Goal: Task Accomplishment & Management: Use online tool/utility

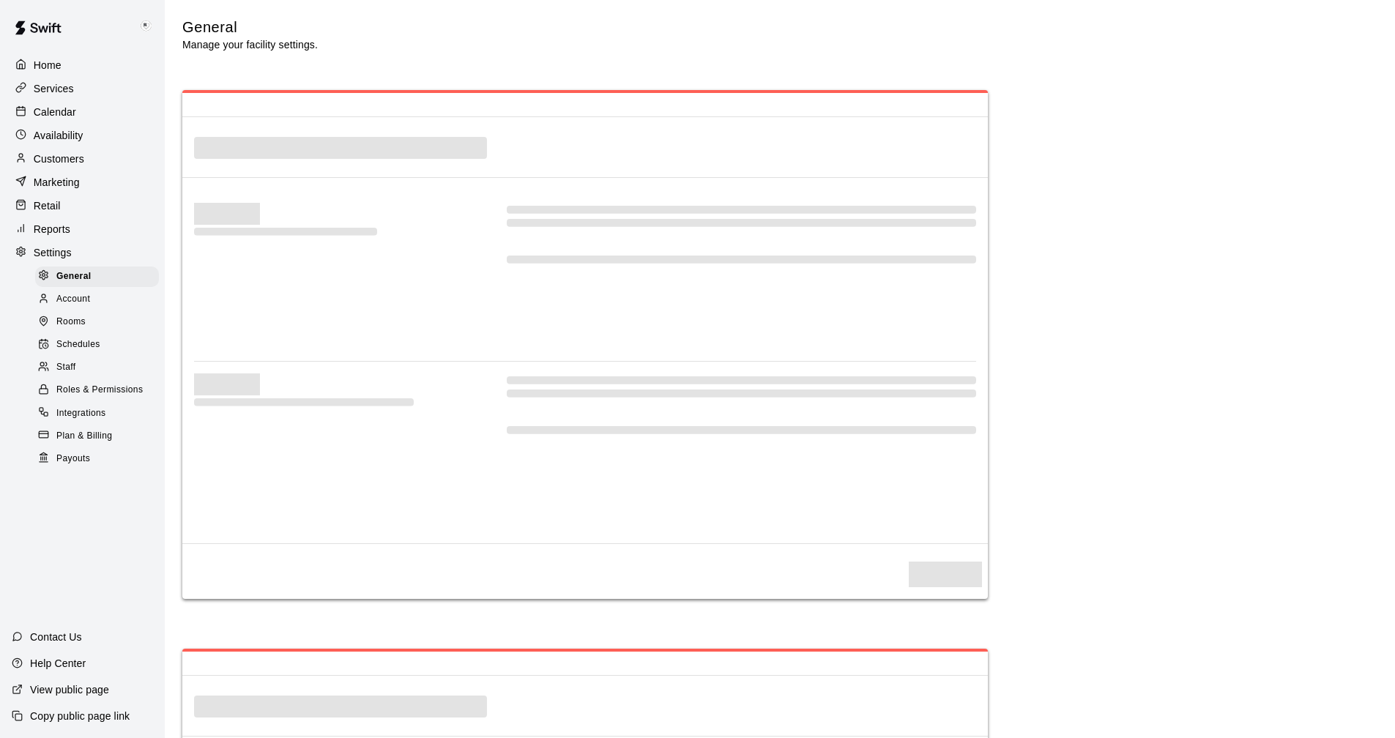
select select "**"
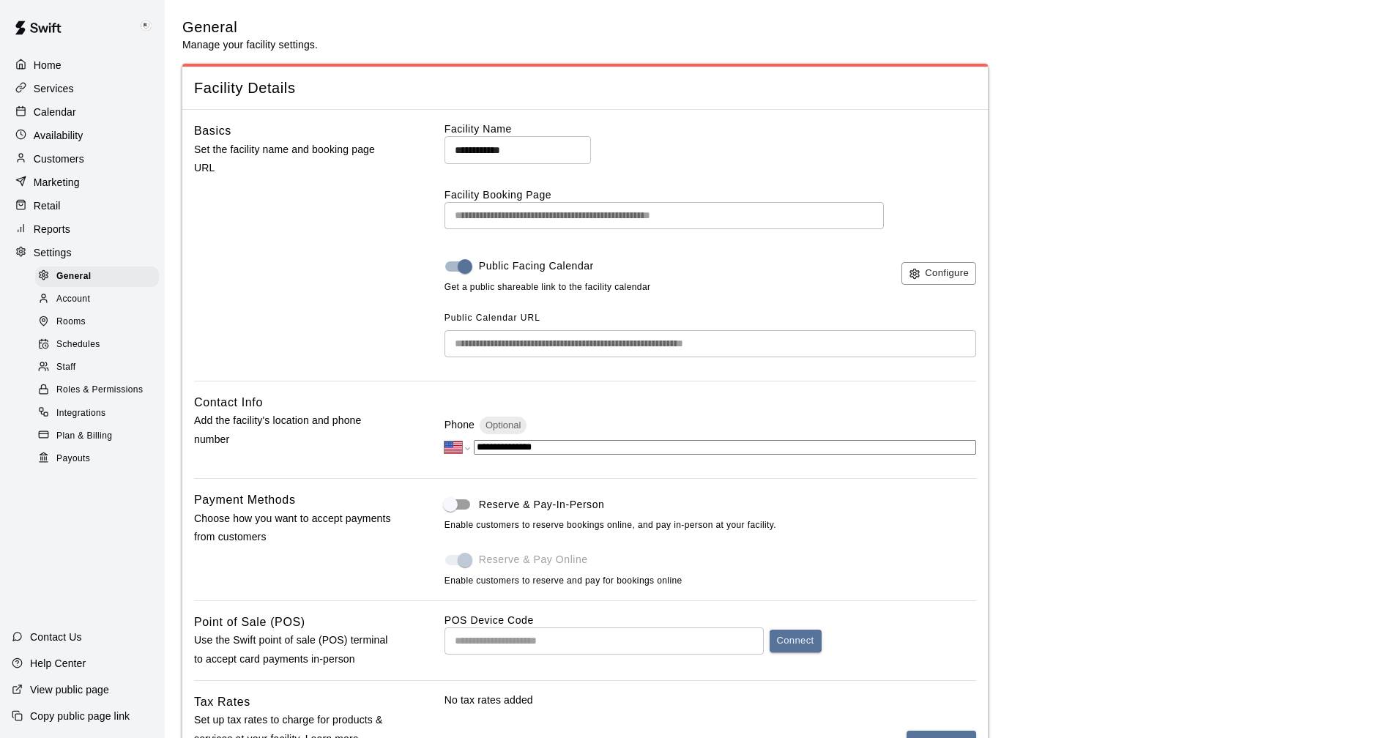
scroll to position [2808, 0]
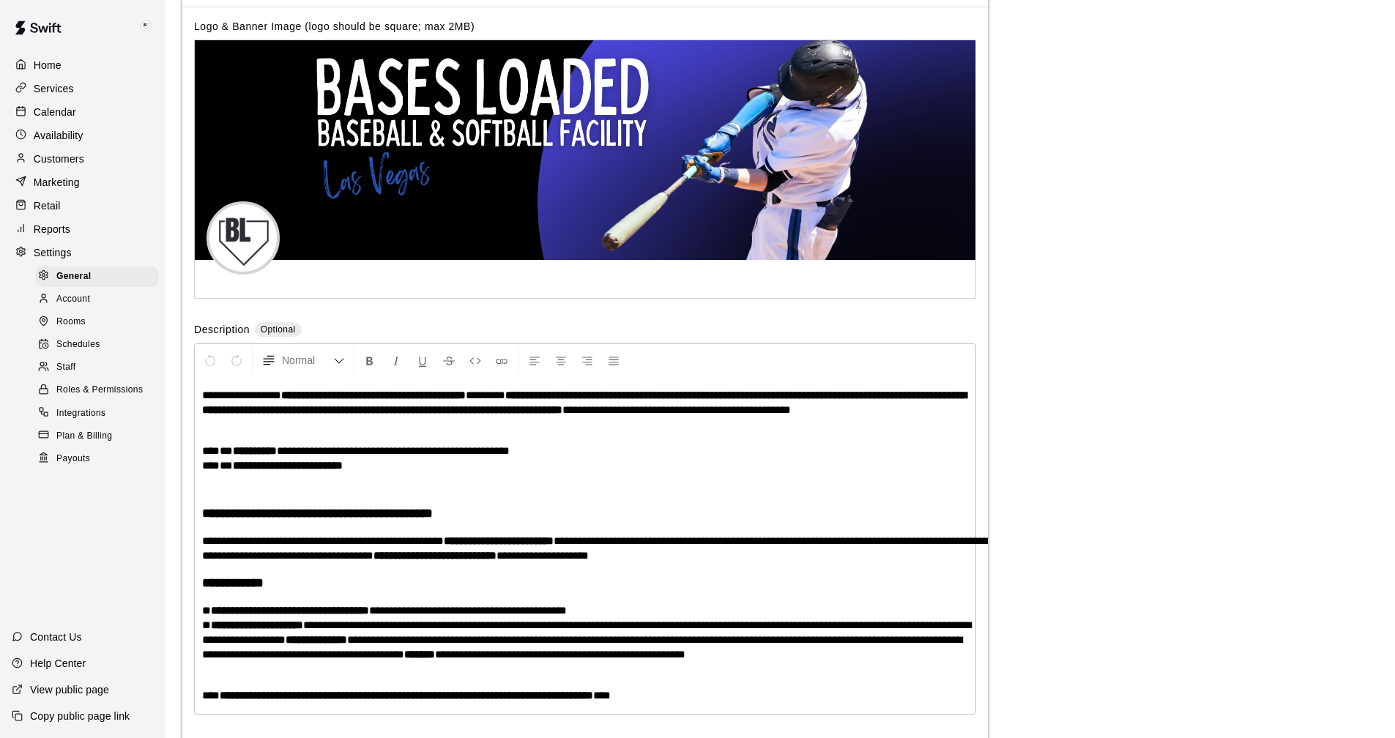
click at [75, 467] on span "Payouts" at bounding box center [73, 459] width 34 height 15
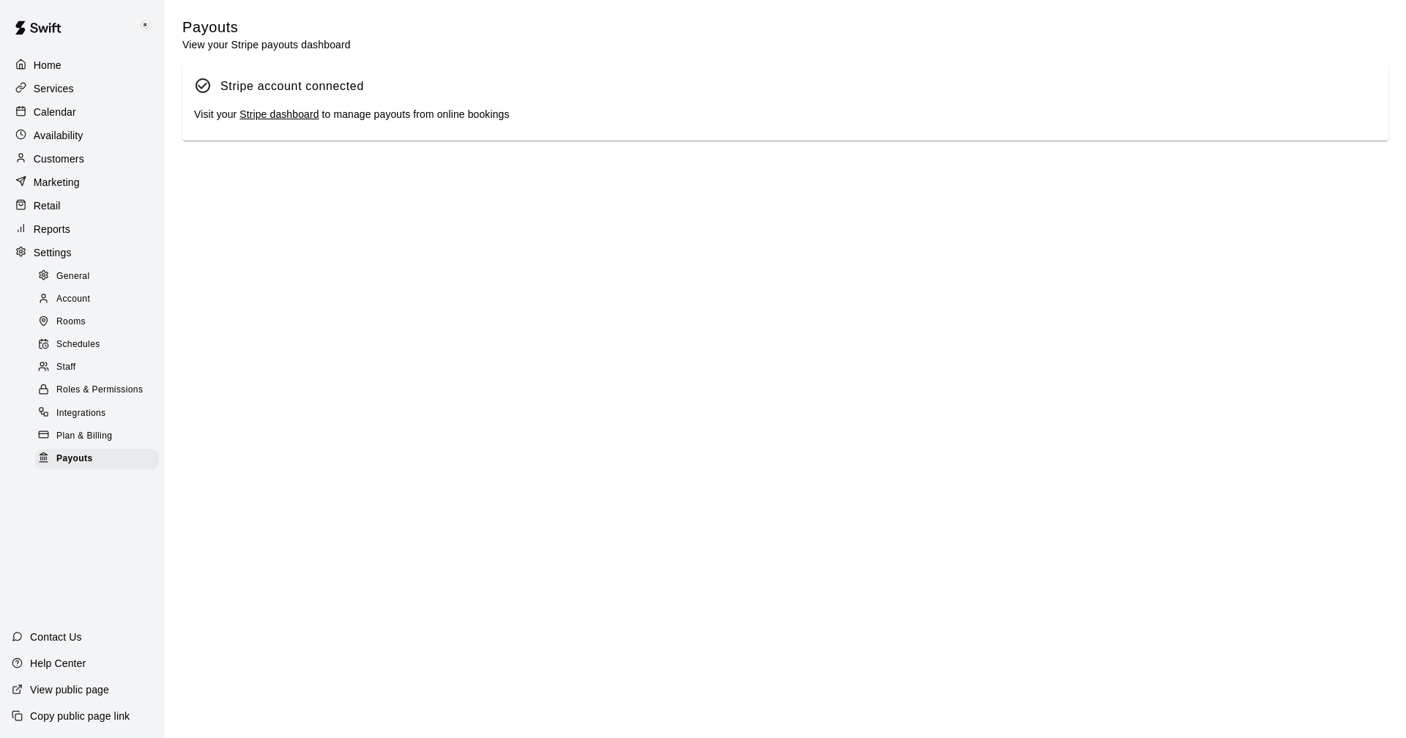
click at [271, 114] on link "Stripe dashboard" at bounding box center [279, 114] width 79 height 12
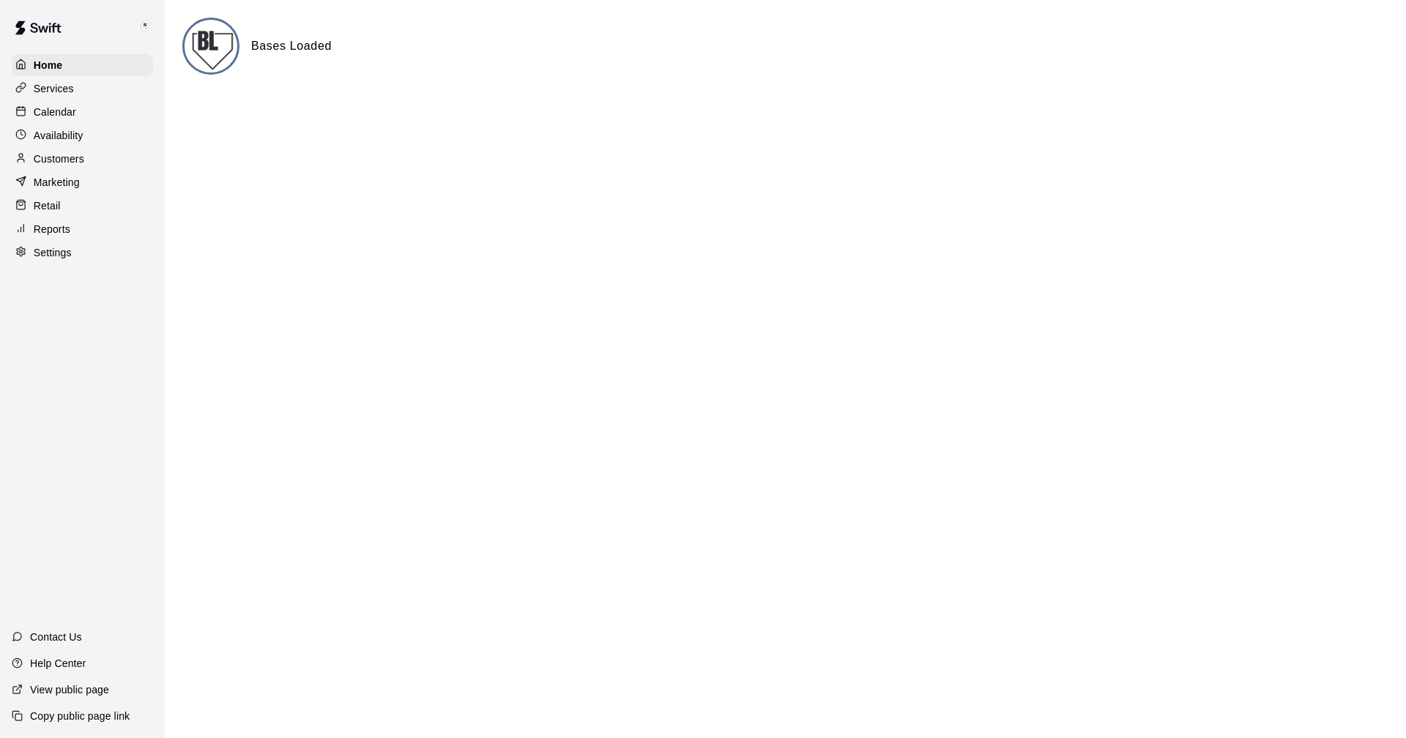
click at [48, 84] on p "Services" at bounding box center [54, 88] width 40 height 15
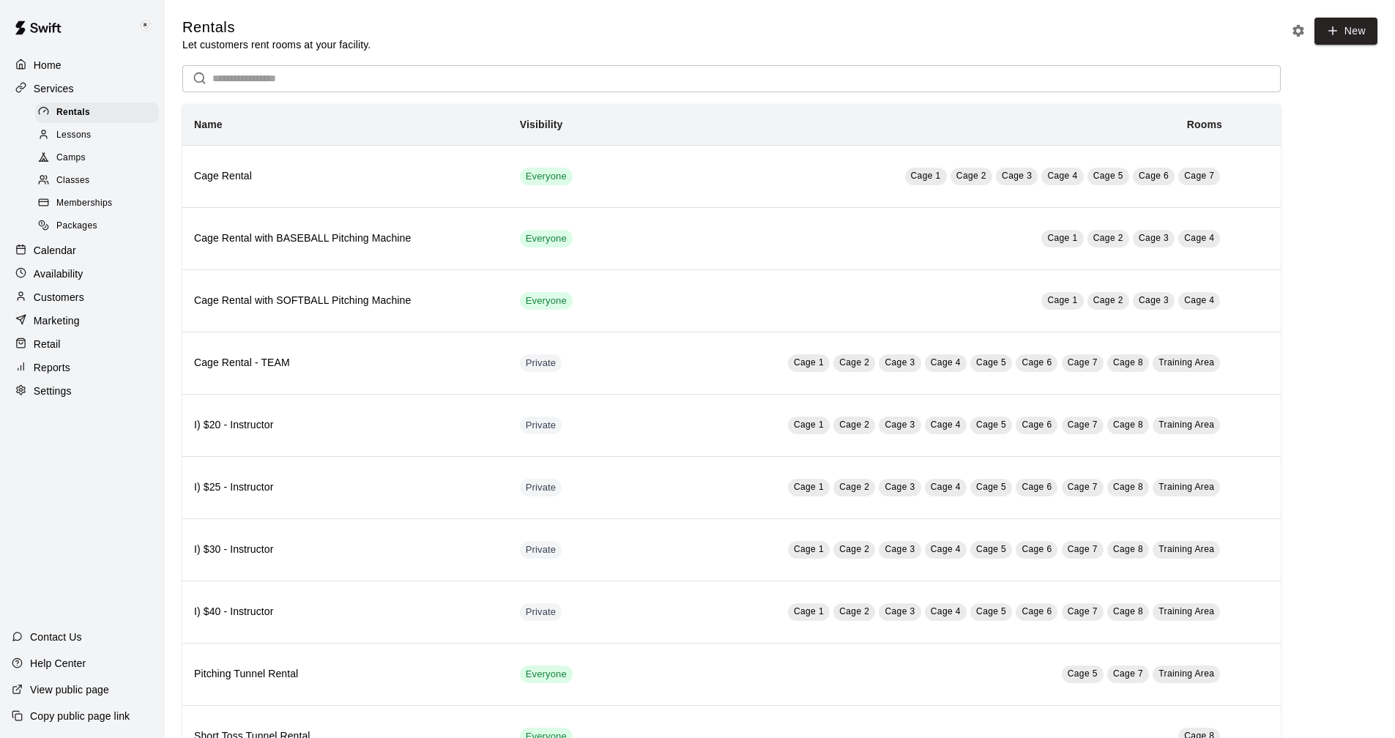
click at [78, 157] on span "Camps" at bounding box center [70, 158] width 29 height 15
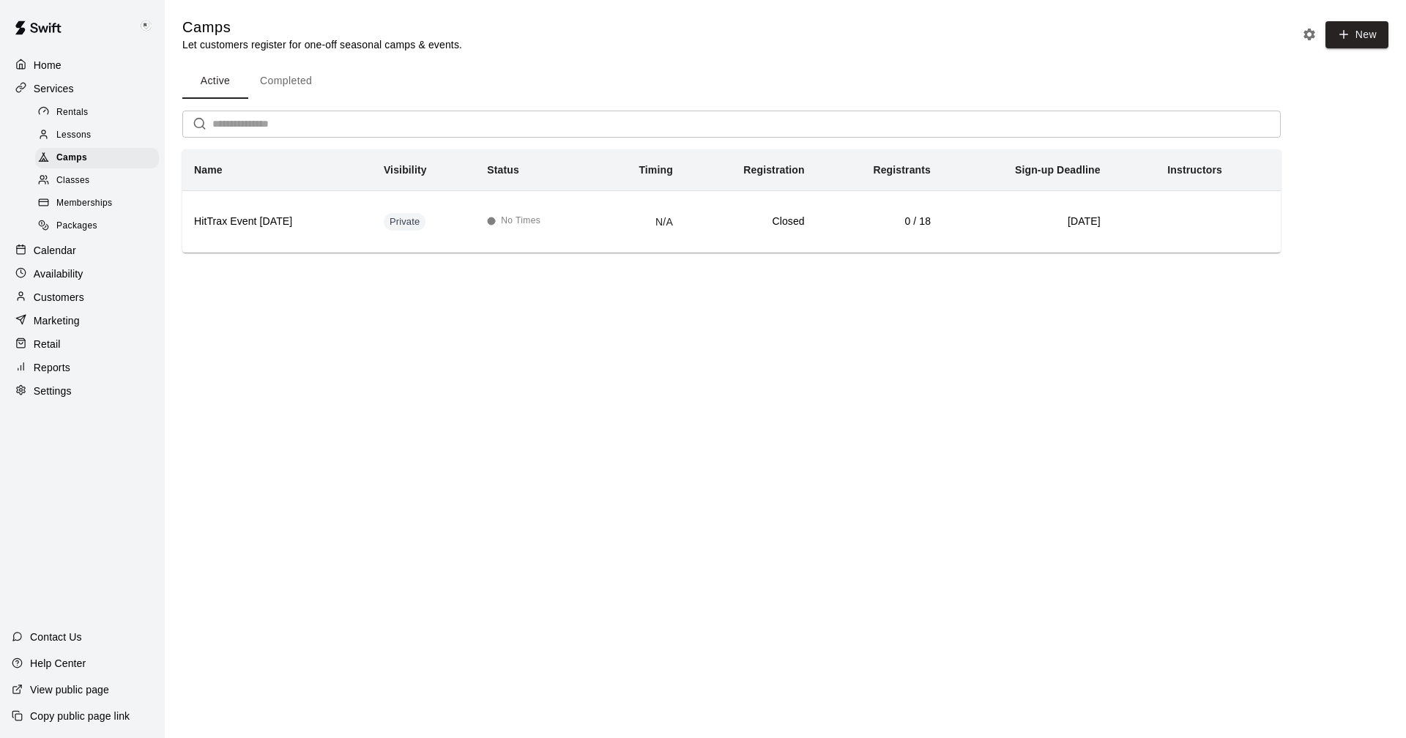
click at [283, 83] on button "Completed" at bounding box center [285, 81] width 75 height 35
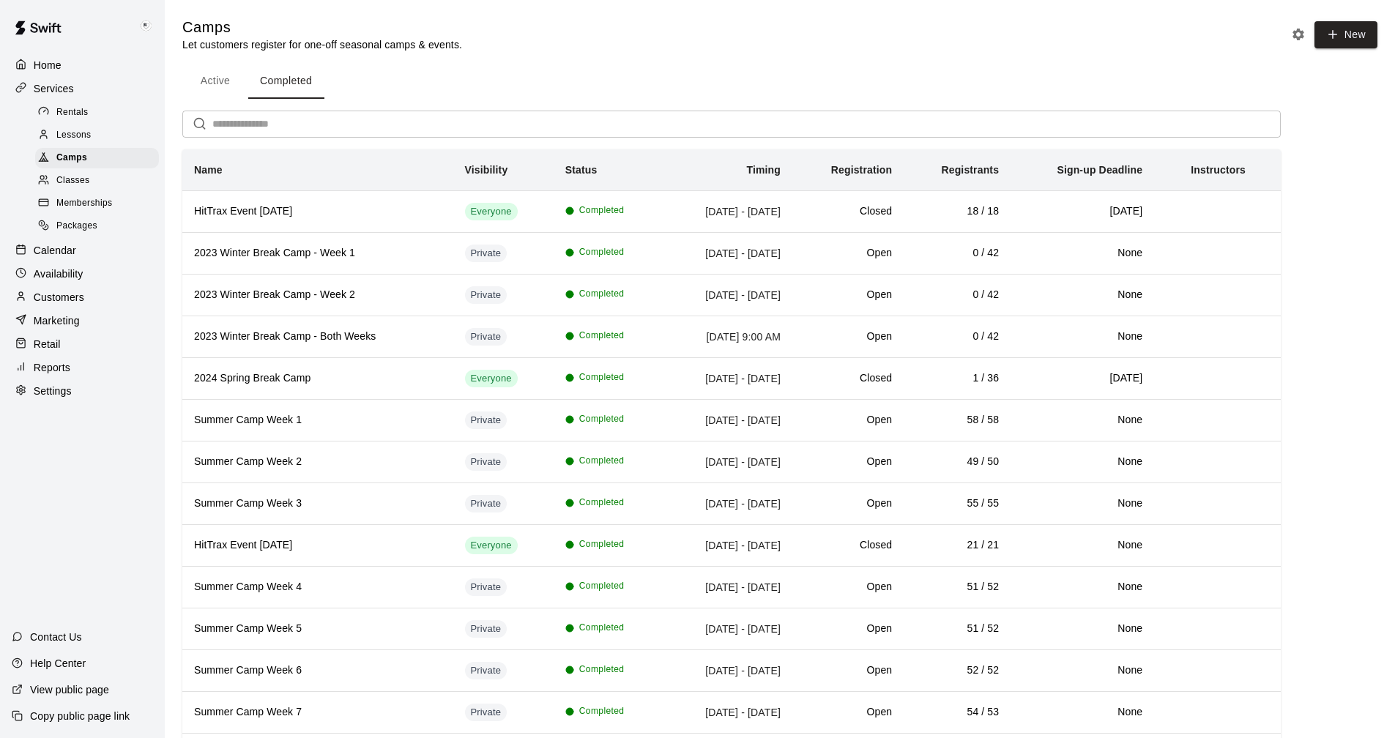
click at [95, 182] on div "Classes" at bounding box center [97, 181] width 124 height 21
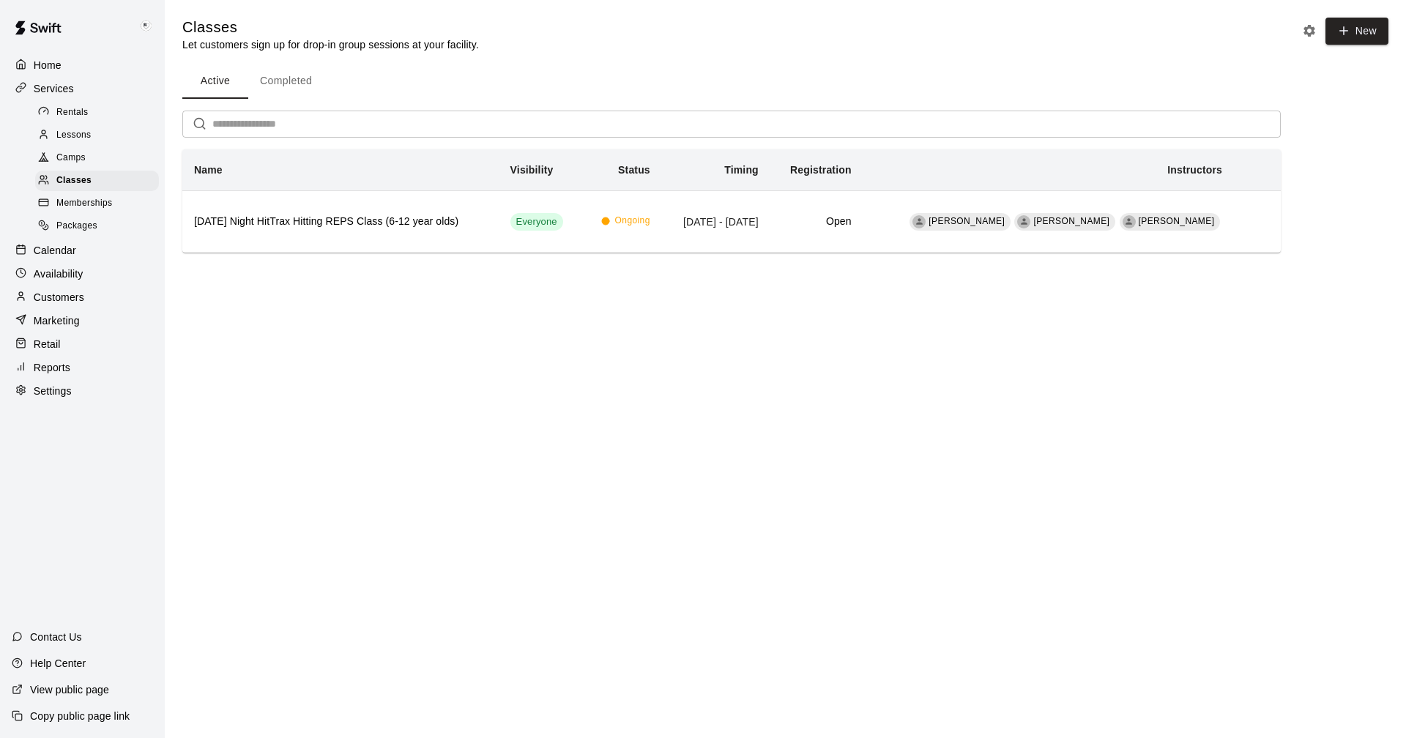
click at [279, 77] on button "Completed" at bounding box center [285, 81] width 75 height 35
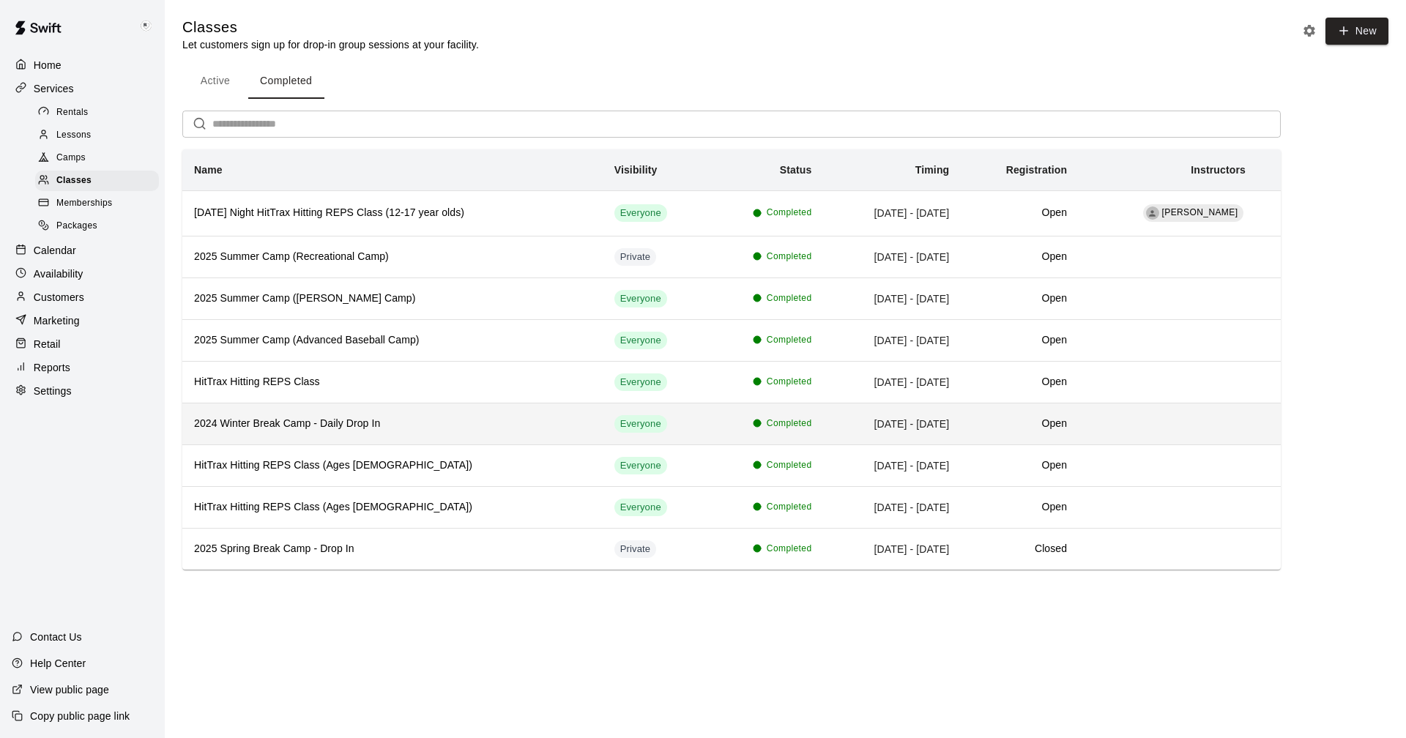
click at [397, 422] on h6 "2024 Winter Break Camp - Daily Drop In" at bounding box center [392, 424] width 397 height 16
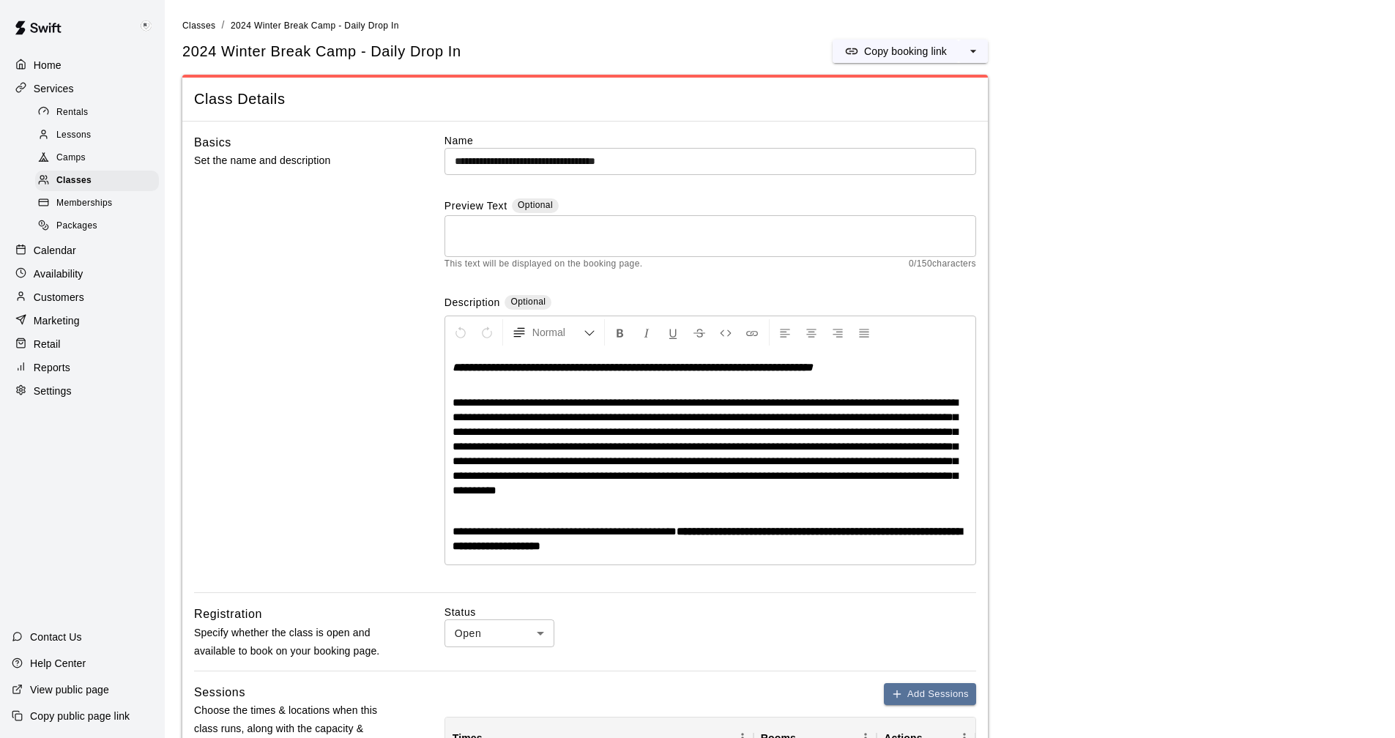
click at [57, 375] on p "Reports" at bounding box center [52, 367] width 37 height 15
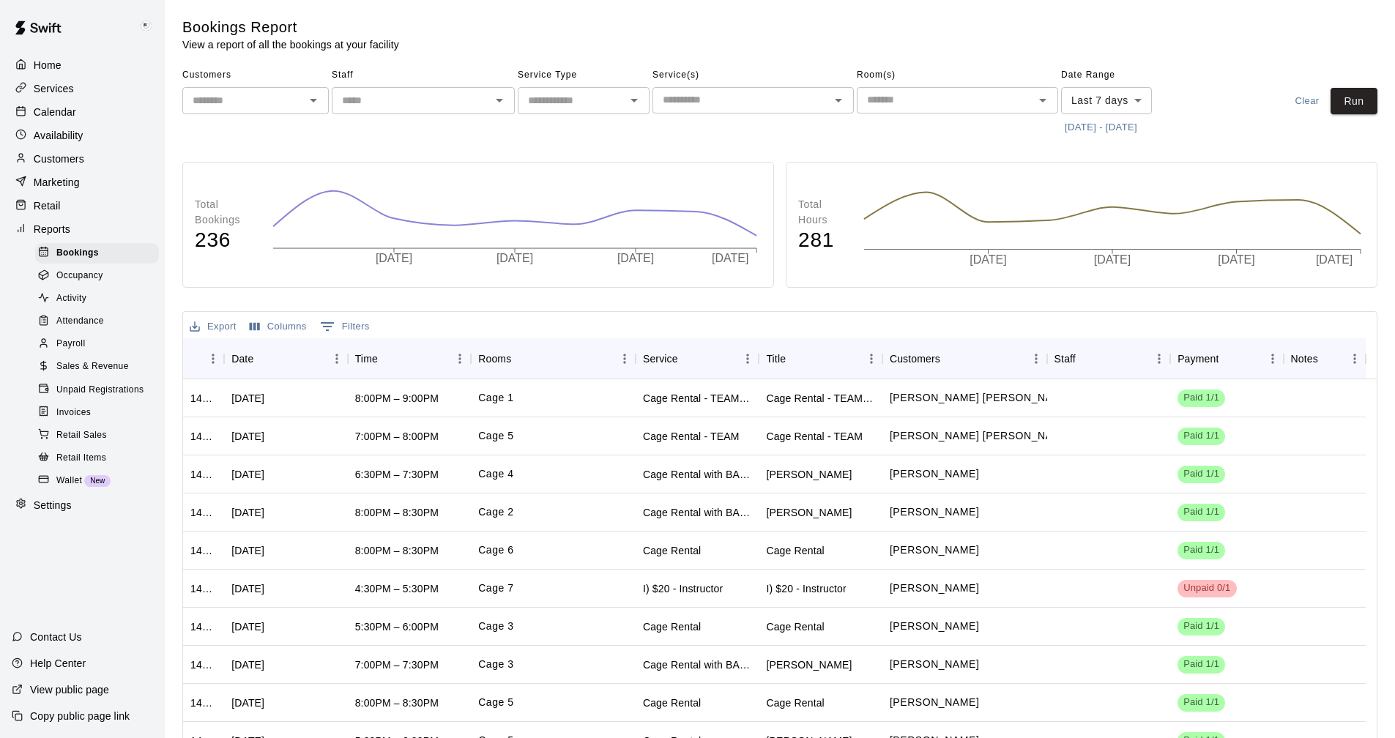
click at [85, 374] on span "Sales & Revenue" at bounding box center [92, 367] width 73 height 15
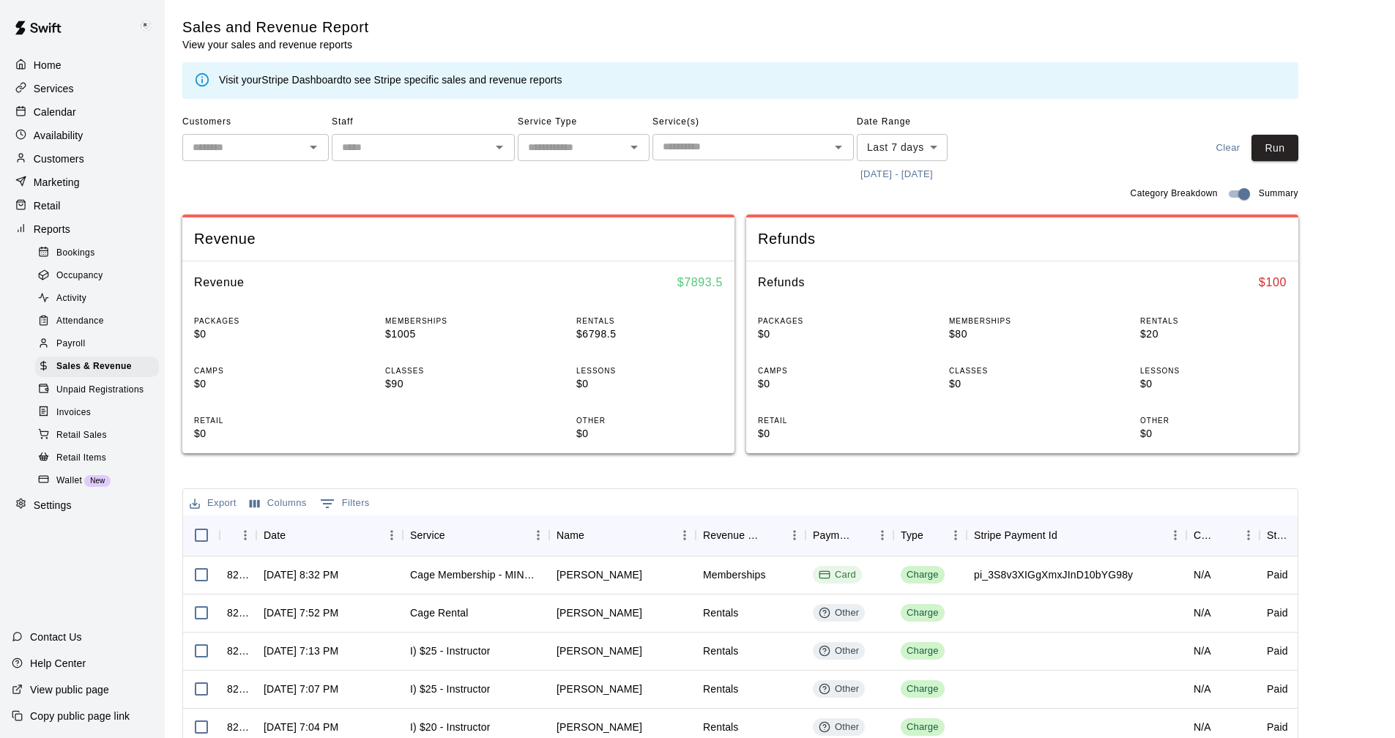
click at [643, 150] on button "Open" at bounding box center [634, 147] width 21 height 21
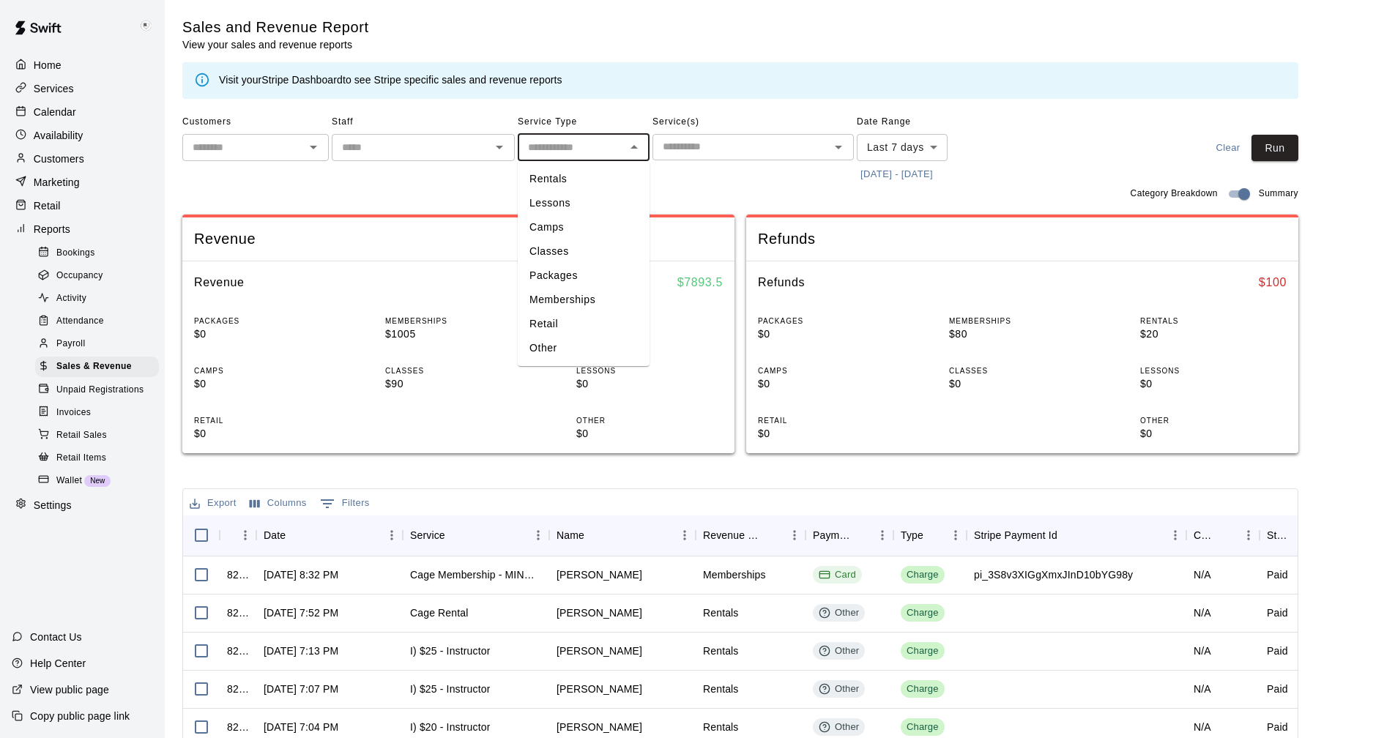
click at [568, 252] on li "Classes" at bounding box center [584, 252] width 132 height 24
type input "*******"
click at [836, 145] on icon "Open" at bounding box center [839, 147] width 18 height 18
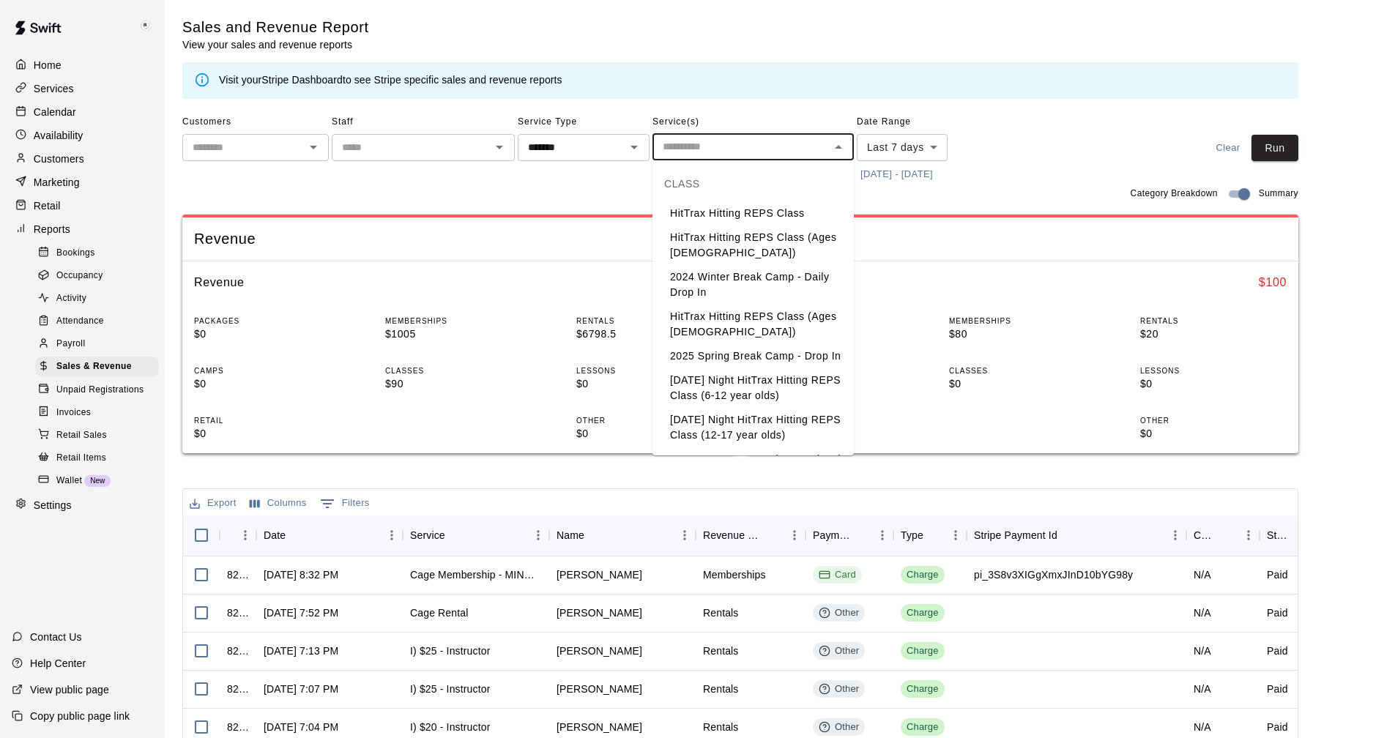
drag, startPoint x: 749, startPoint y: 283, endPoint x: 754, endPoint y: 278, distance: 7.8
click at [749, 283] on li "2024 Winter Break Camp - Daily Drop In" at bounding box center [753, 285] width 201 height 40
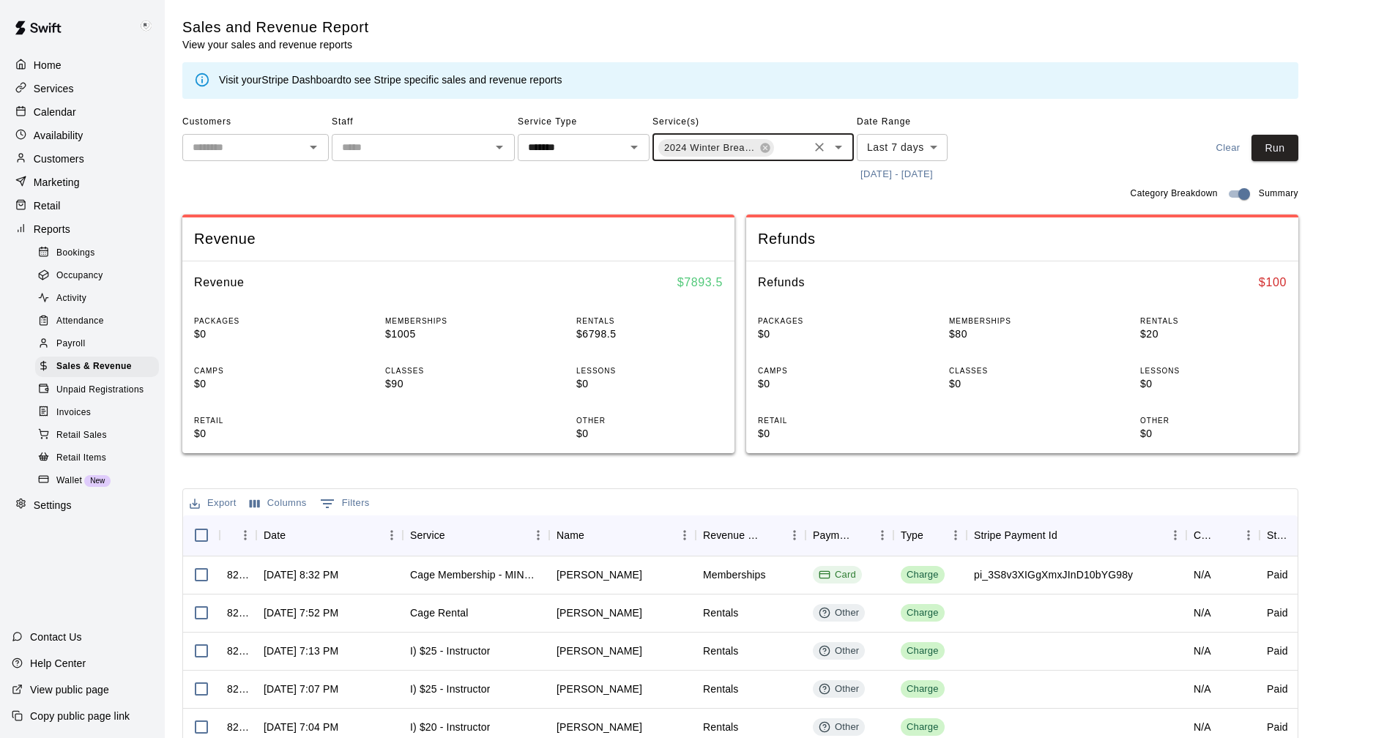
click at [913, 169] on button "[DATE] - [DATE]" at bounding box center [897, 174] width 80 height 23
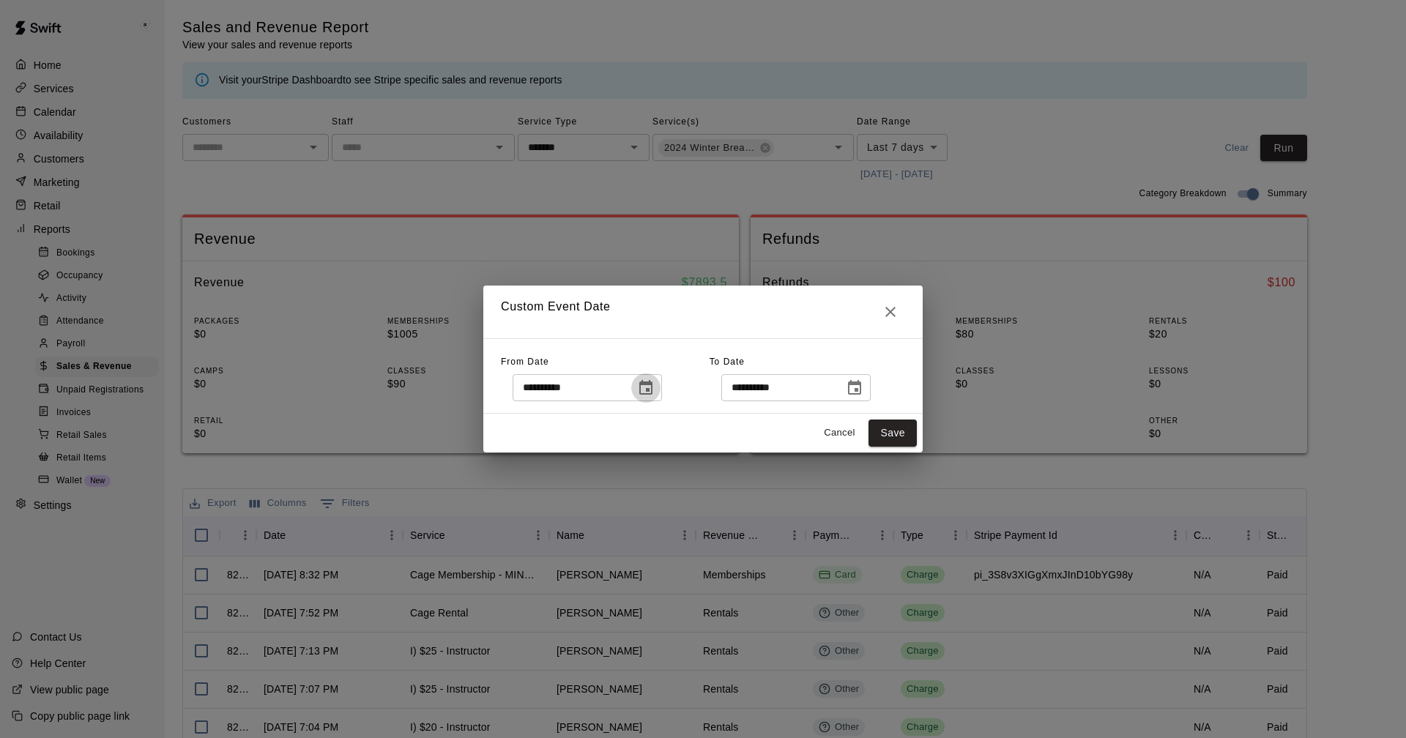
click at [653, 394] on icon "Choose date, selected date is Sep 12, 2025" at bounding box center [645, 387] width 13 height 15
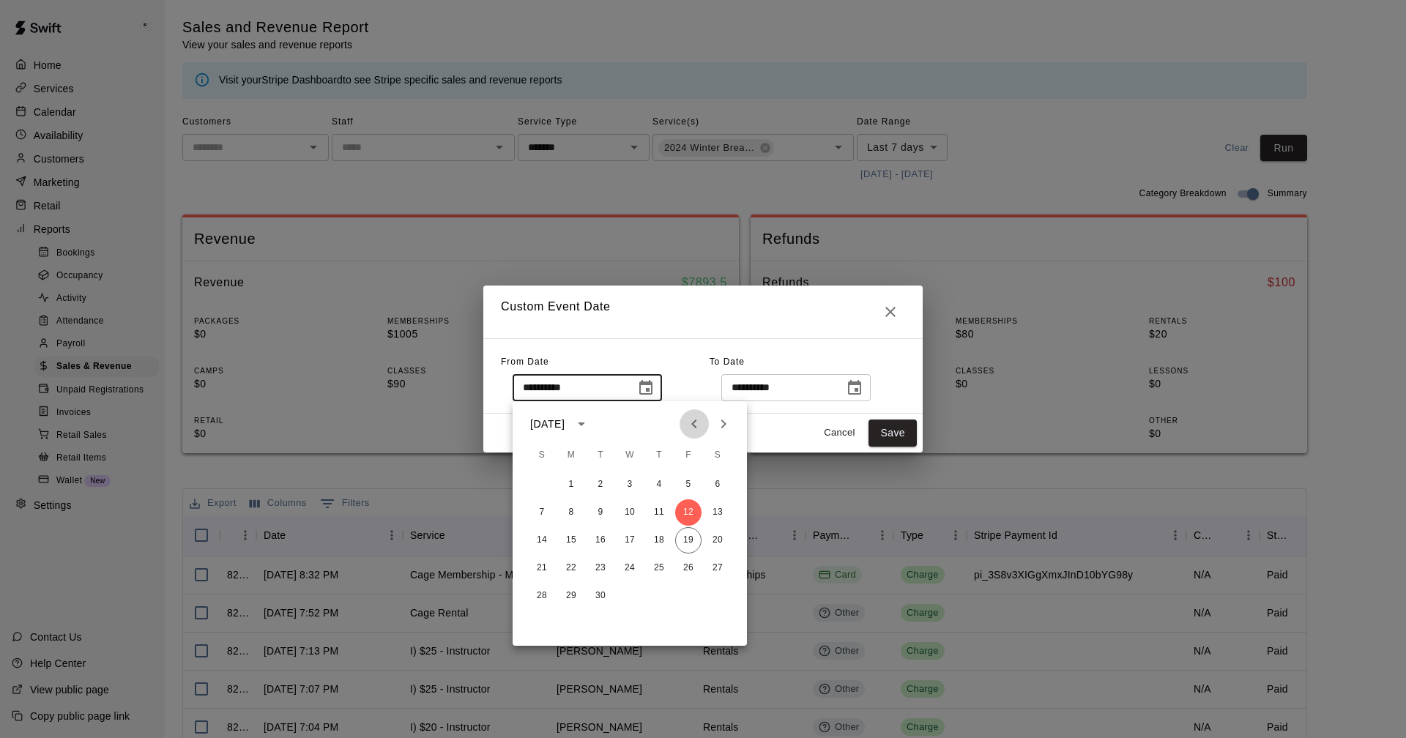
click at [697, 423] on icon "Previous month" at bounding box center [695, 424] width 18 height 18
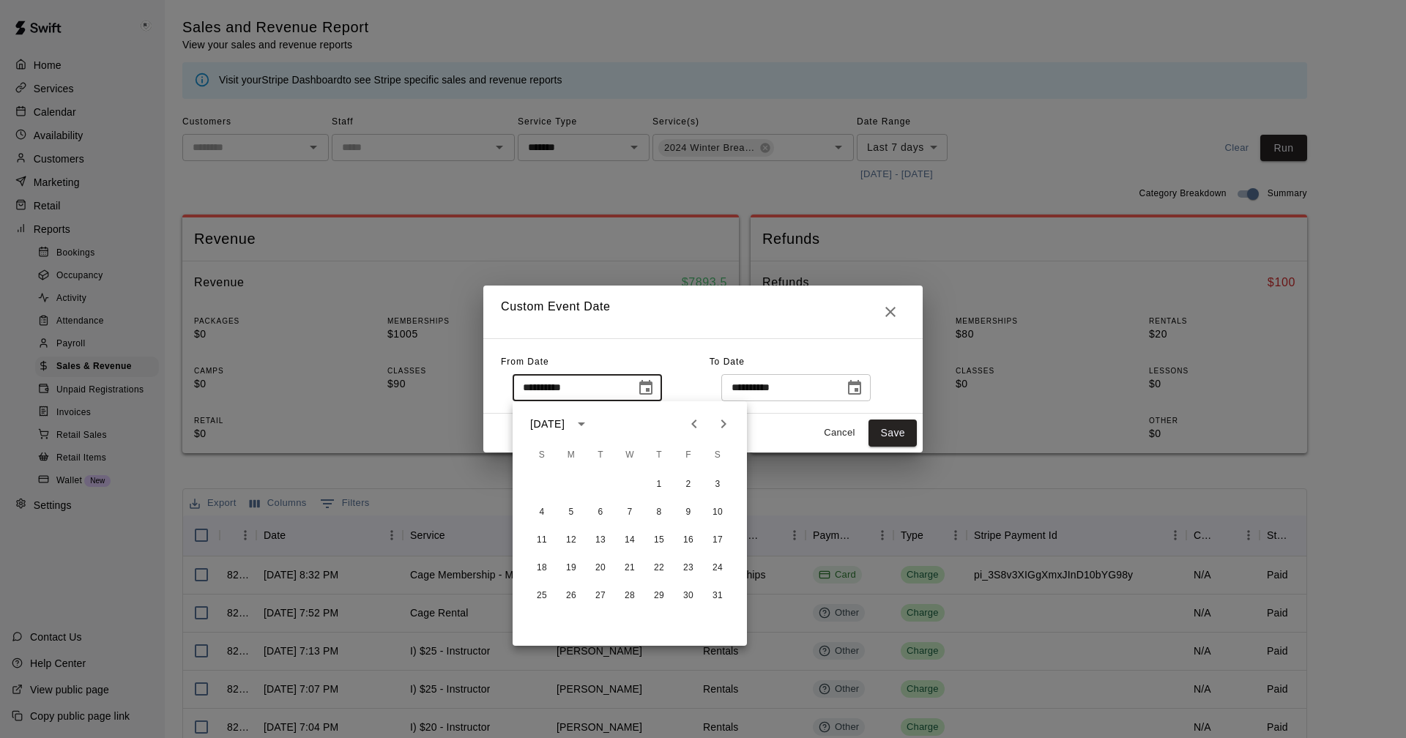
click at [697, 423] on icon "Previous month" at bounding box center [695, 424] width 18 height 18
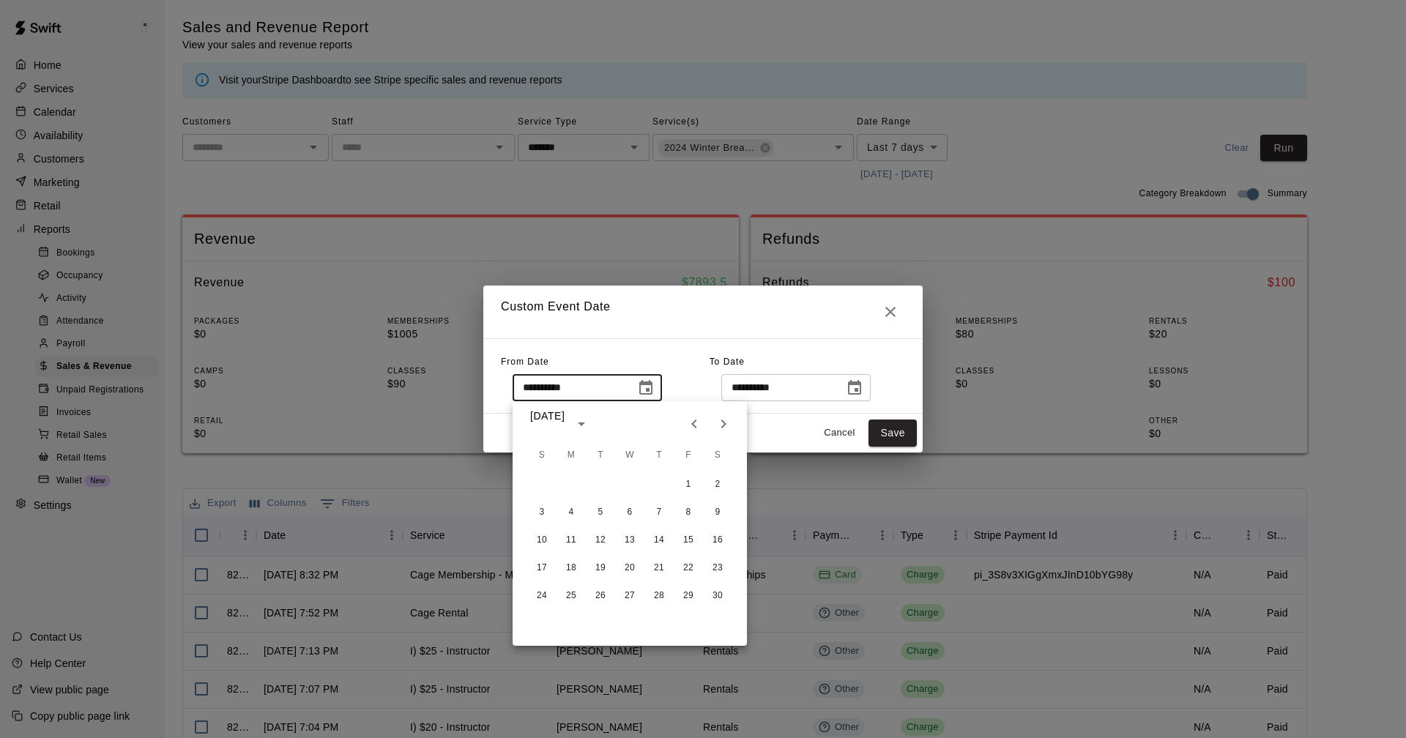
click at [697, 423] on icon "Previous month" at bounding box center [695, 424] width 18 height 18
click at [697, 422] on icon "Previous month" at bounding box center [695, 424] width 18 height 18
click at [727, 427] on icon "Next month" at bounding box center [724, 424] width 18 height 18
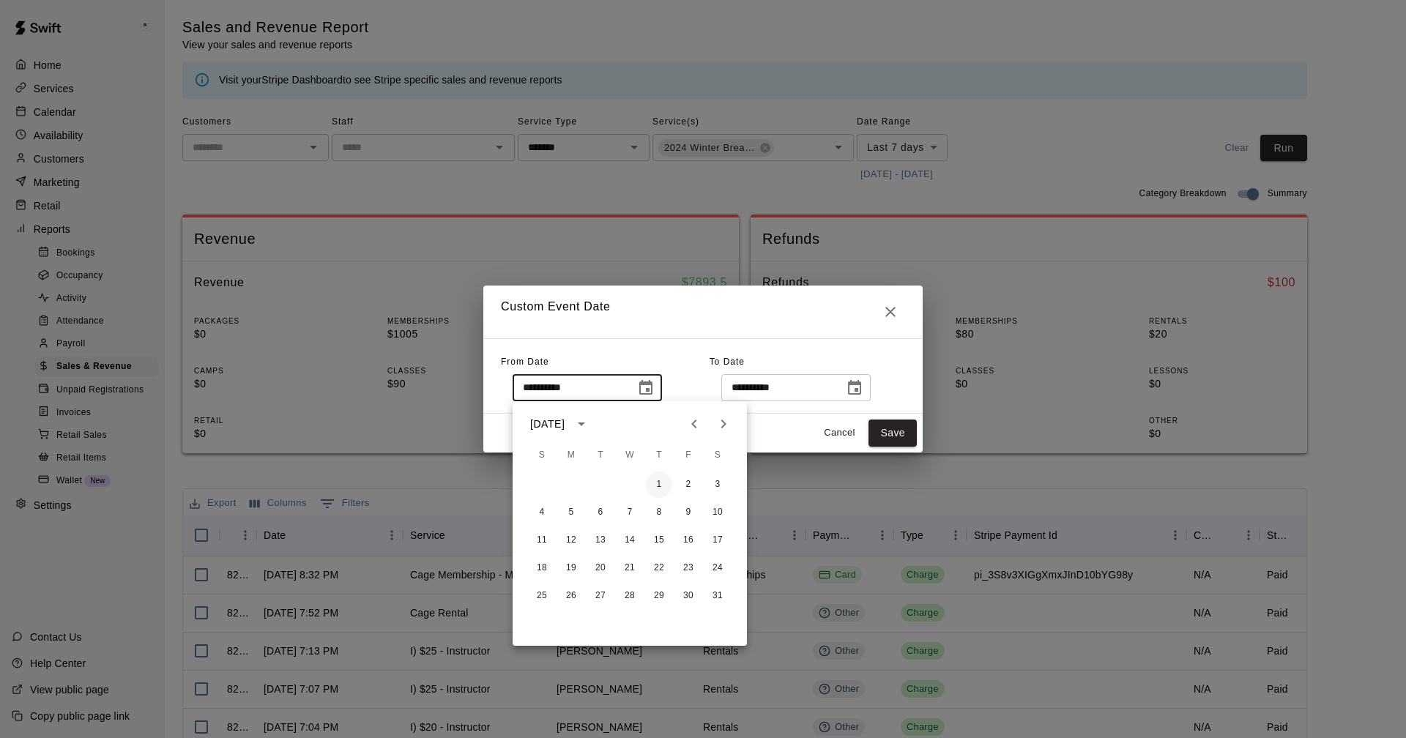
click at [650, 481] on button "1" at bounding box center [659, 485] width 26 height 26
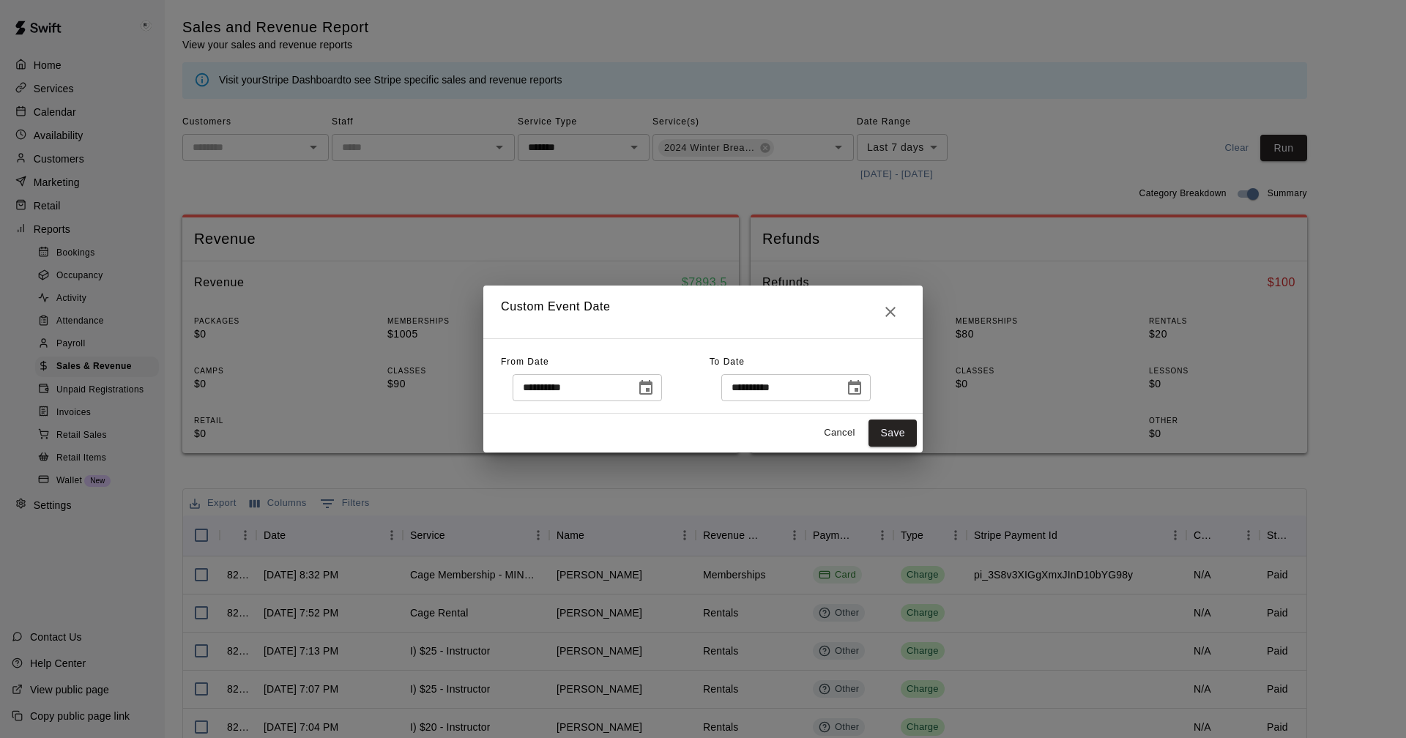
type input "**********"
click at [892, 430] on button "Save" at bounding box center [893, 433] width 48 height 27
type input "******"
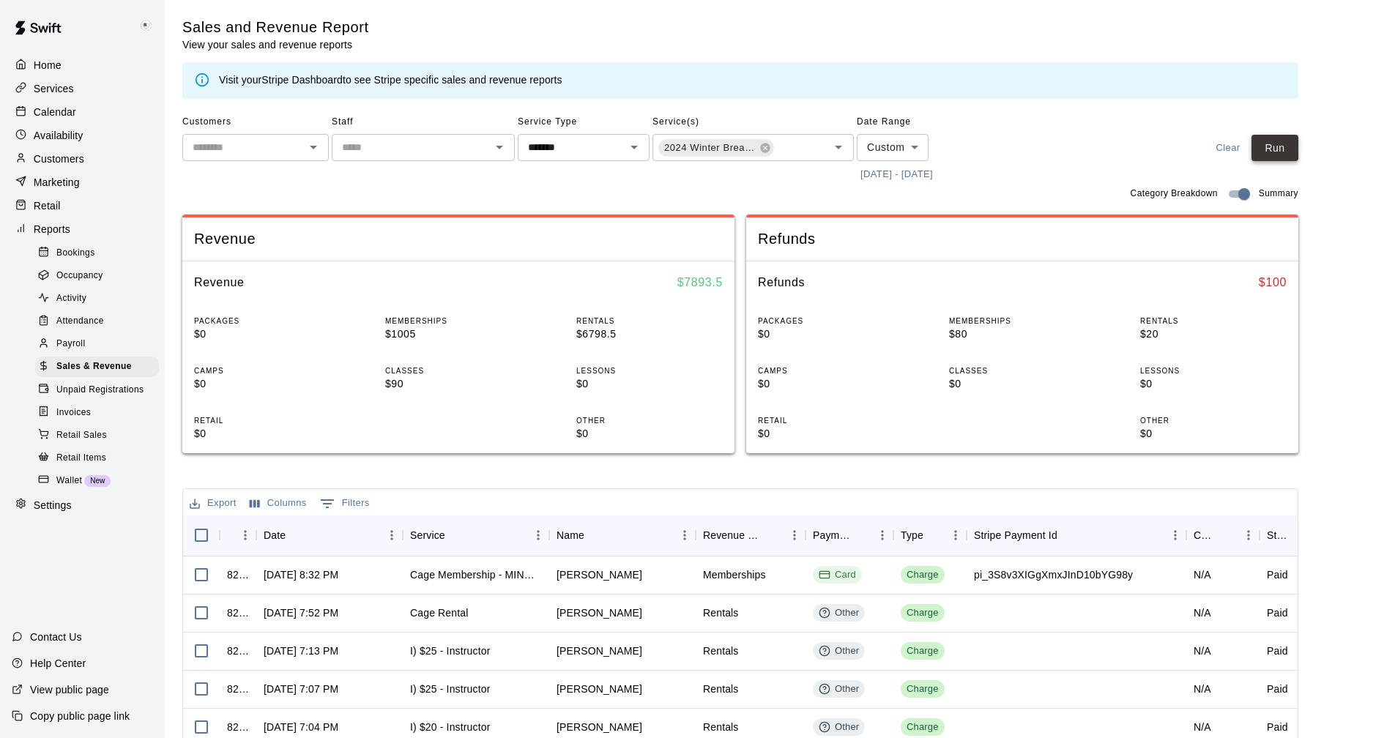
click at [1290, 149] on button "Run" at bounding box center [1275, 148] width 47 height 27
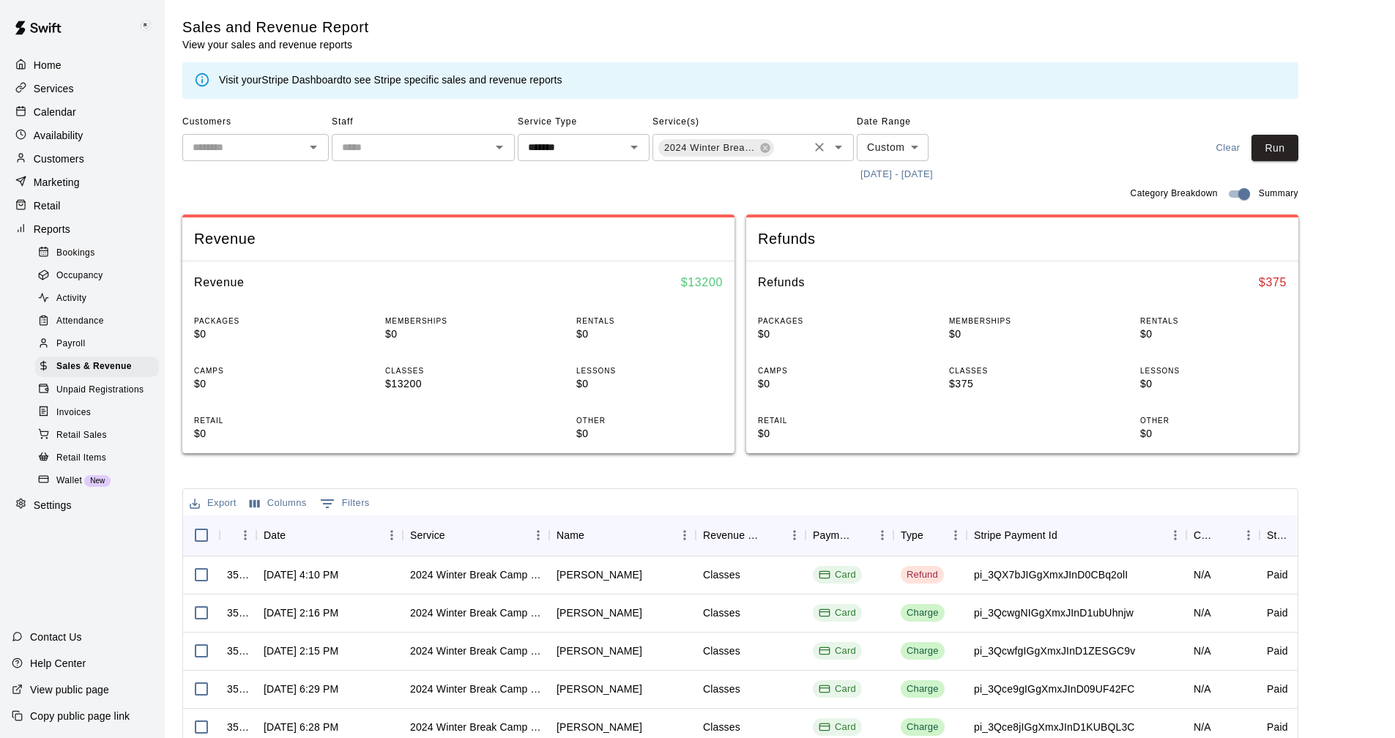
click at [795, 150] on input "text" at bounding box center [791, 149] width 31 height 18
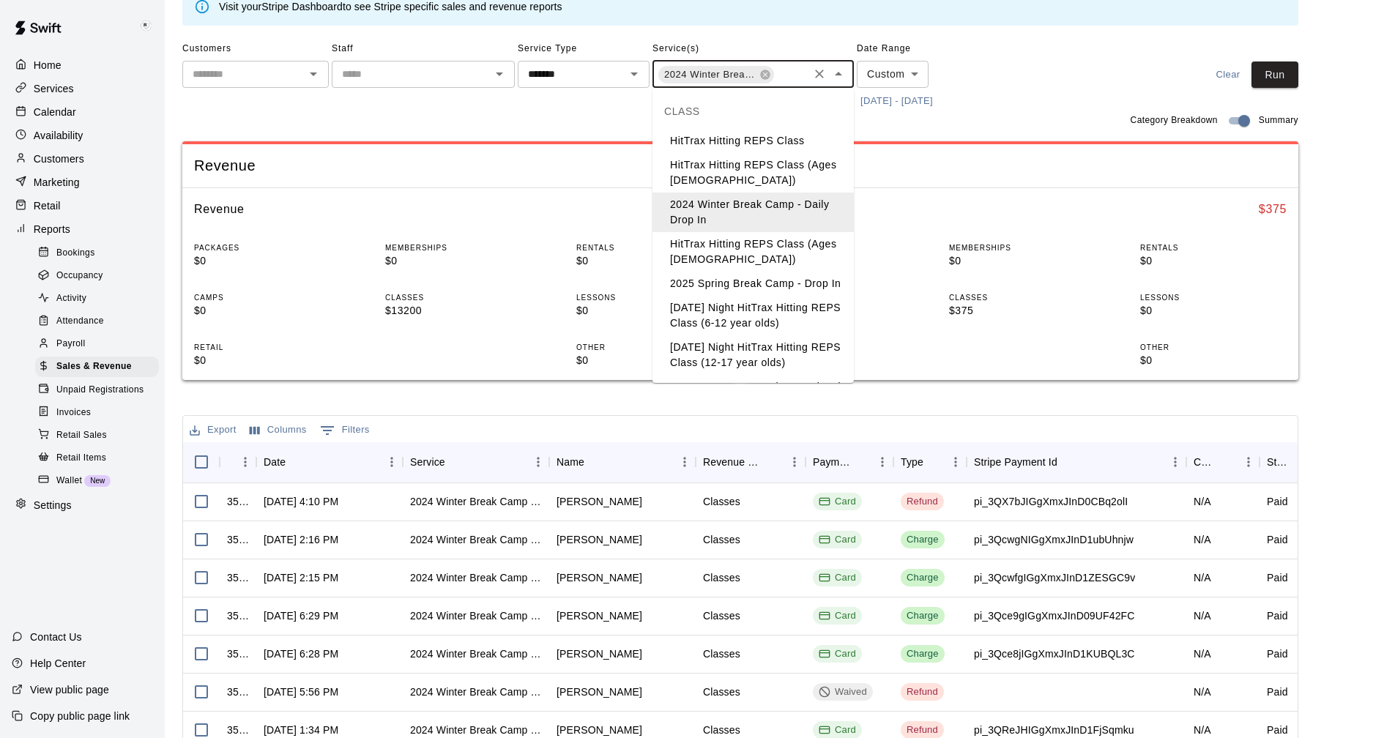
click at [1044, 67] on div "Customers ​ Staff ​ Service Type ******* ​ Service(s) 2024 Winter Break Camp - …" at bounding box center [740, 74] width 1116 height 75
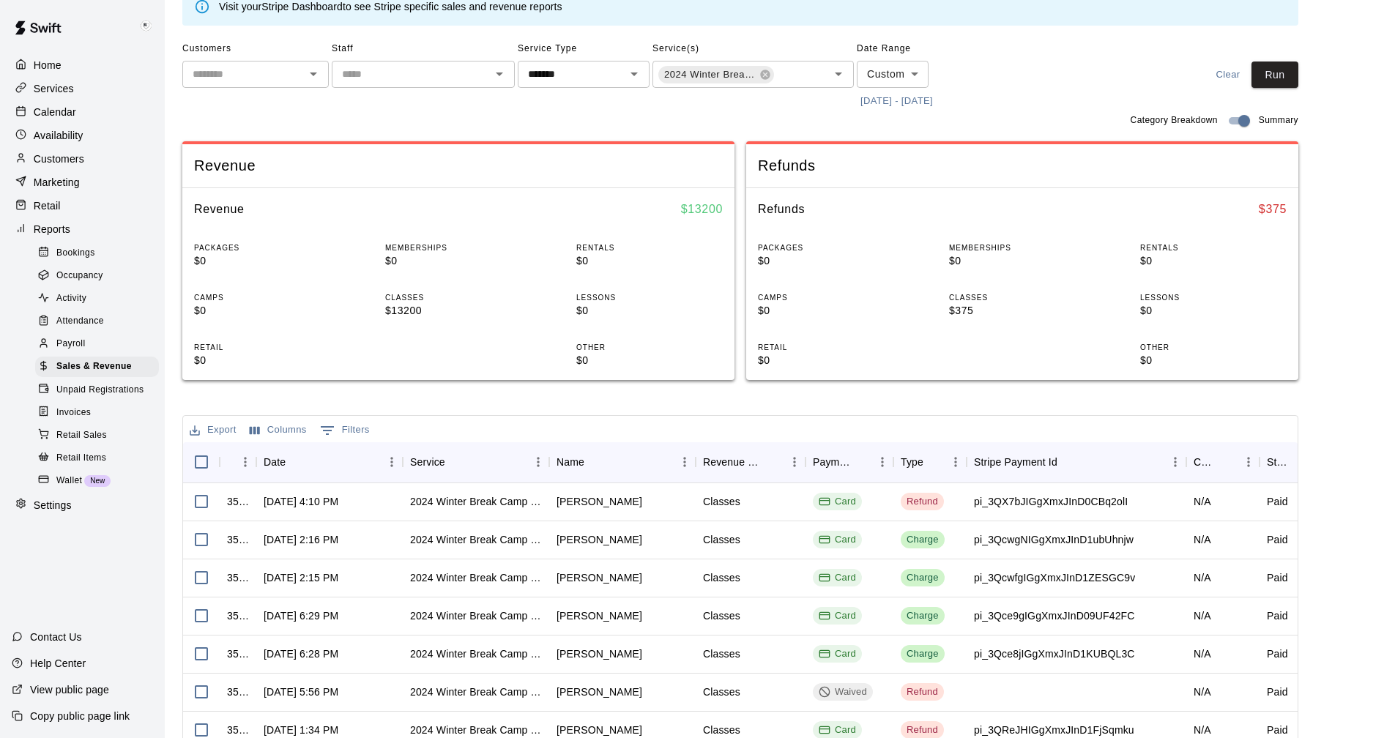
click at [45, 88] on p "Services" at bounding box center [54, 88] width 40 height 15
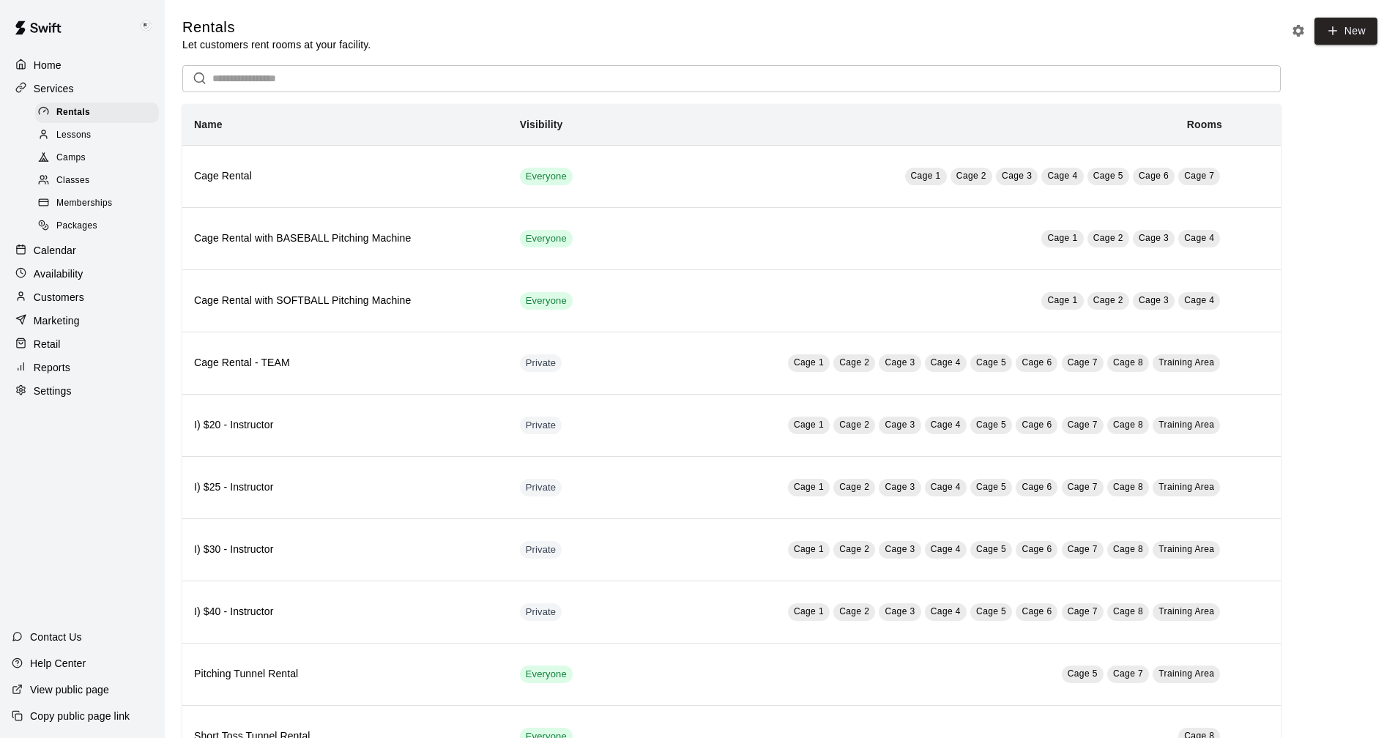
click at [66, 153] on div "Camps" at bounding box center [97, 158] width 124 height 21
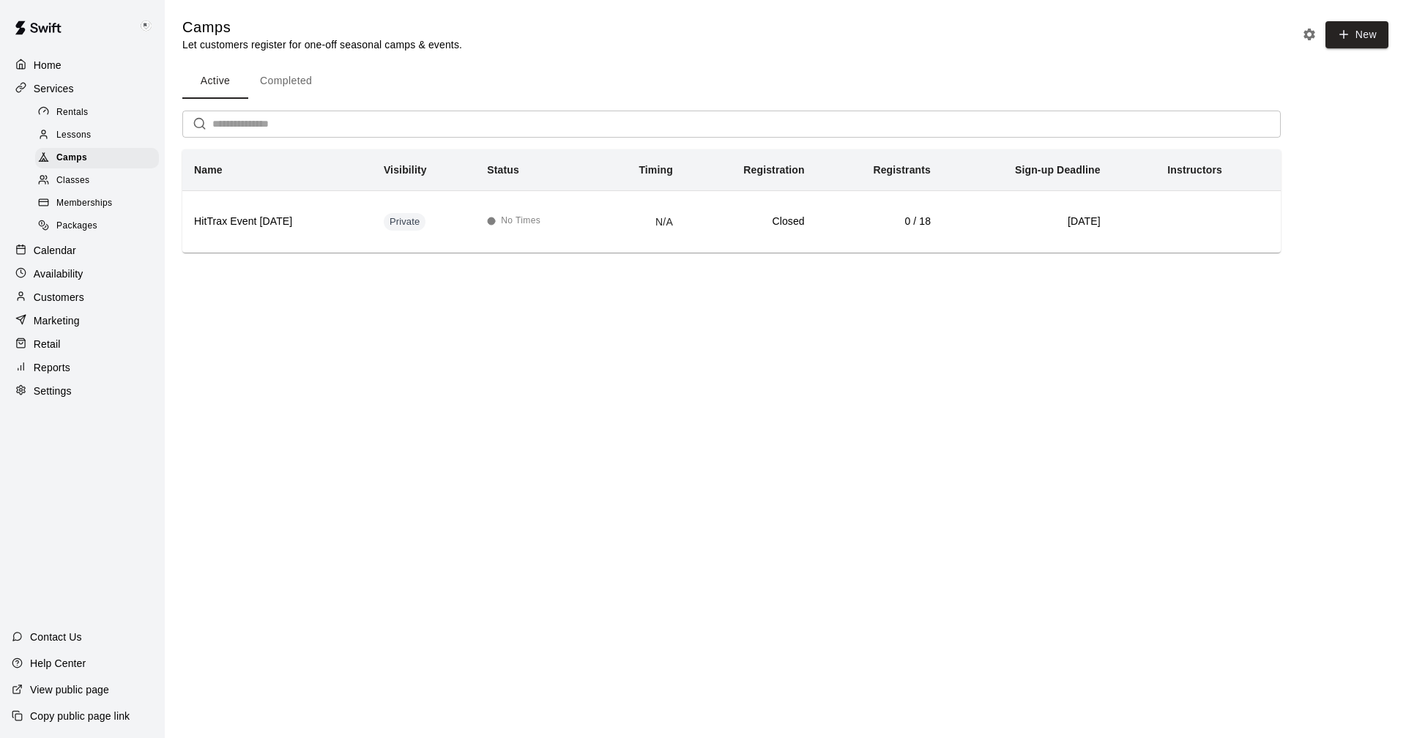
click at [300, 78] on button "Completed" at bounding box center [285, 81] width 75 height 35
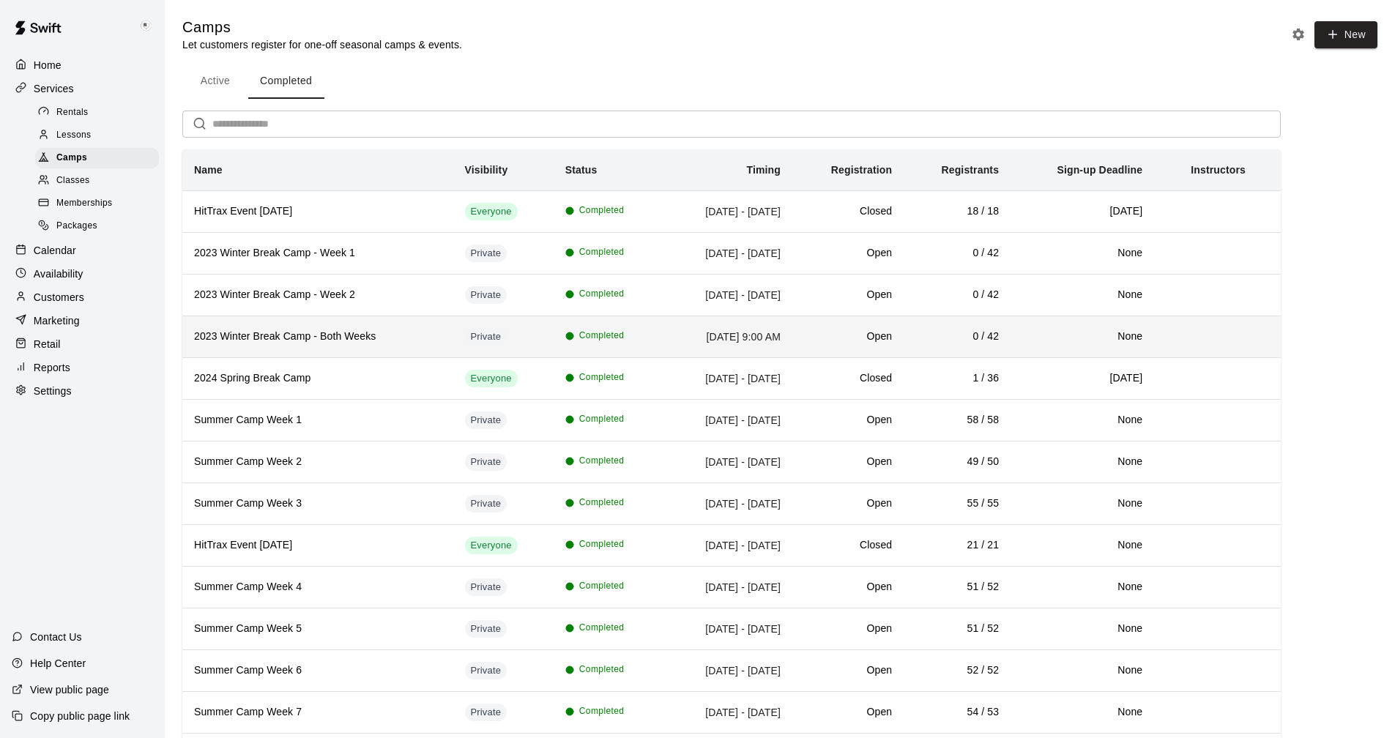
click at [390, 336] on h6 "2023 Winter Break Camp - Both Weeks" at bounding box center [318, 337] width 248 height 16
